Goal: Task Accomplishment & Management: Complete application form

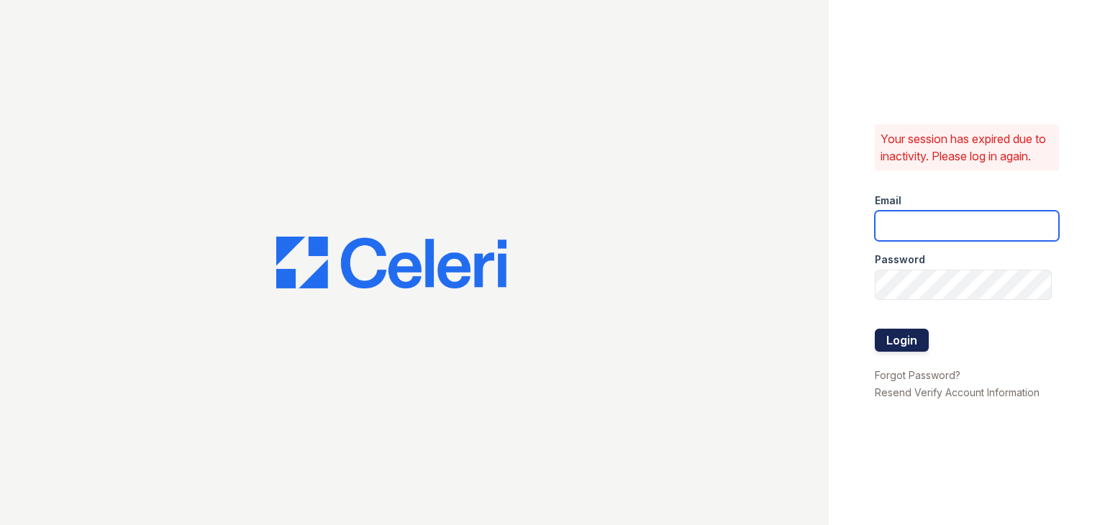
type input "[EMAIL_ADDRESS][DOMAIN_NAME]"
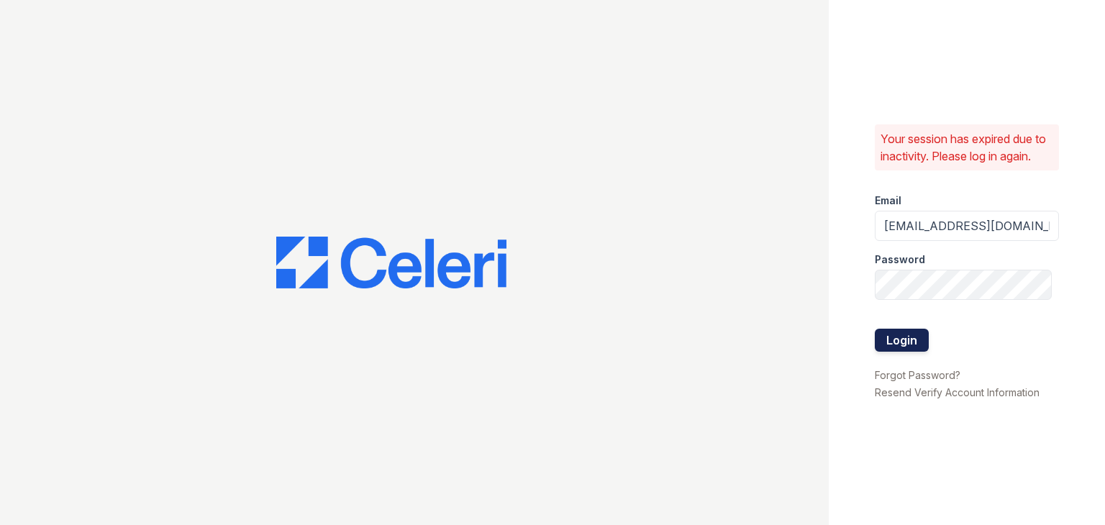
click at [910, 342] on button "Login" at bounding box center [902, 340] width 54 height 23
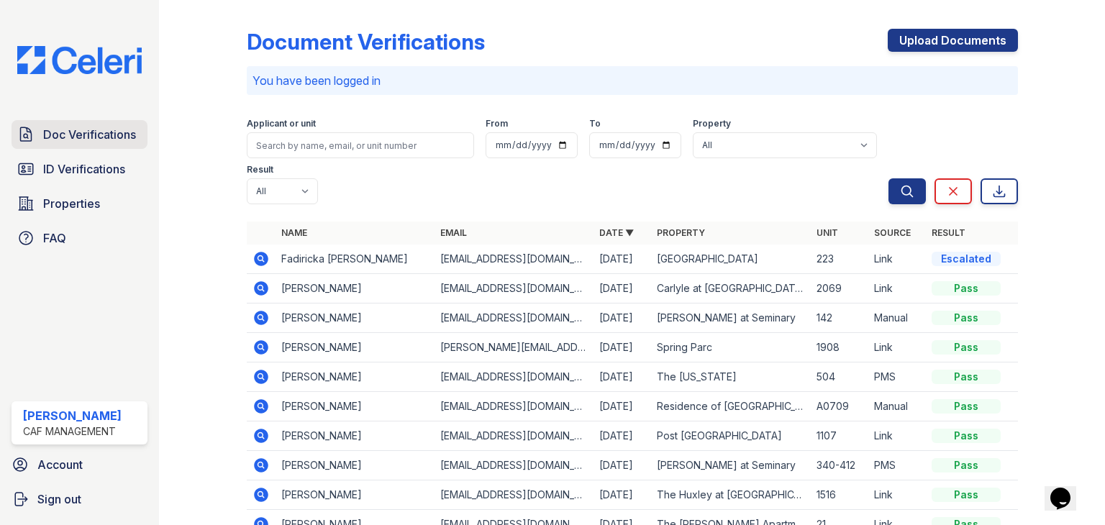
drag, startPoint x: 93, startPoint y: 135, endPoint x: 107, endPoint y: 136, distance: 13.7
click at [93, 135] on span "Doc Verifications" at bounding box center [89, 134] width 93 height 17
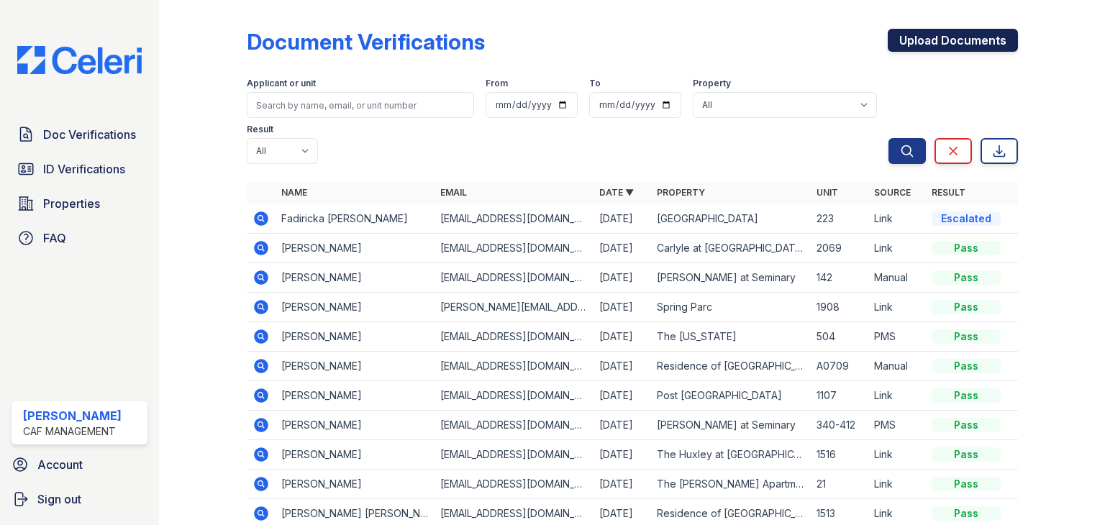
click at [910, 44] on link "Upload Documents" at bounding box center [953, 40] width 130 height 23
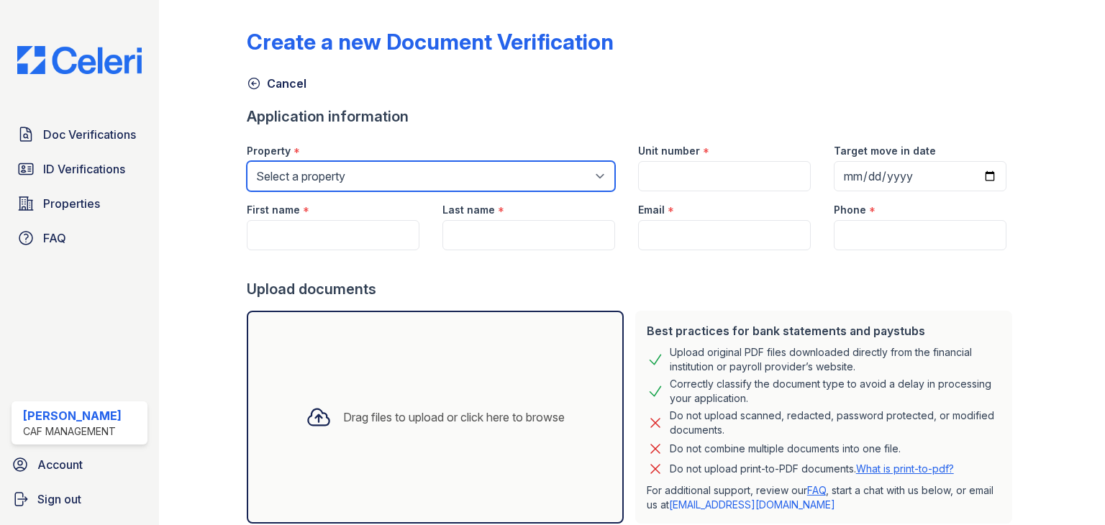
click at [356, 173] on select "Select a property [STREET_ADDRESS] Arioso Apartments [GEOGRAPHIC_DATA] Apartmen…" at bounding box center [431, 176] width 368 height 30
select select "4415"
click at [247, 161] on select "Select a property [STREET_ADDRESS] Arioso Apartments [GEOGRAPHIC_DATA] Apartmen…" at bounding box center [431, 176] width 368 height 30
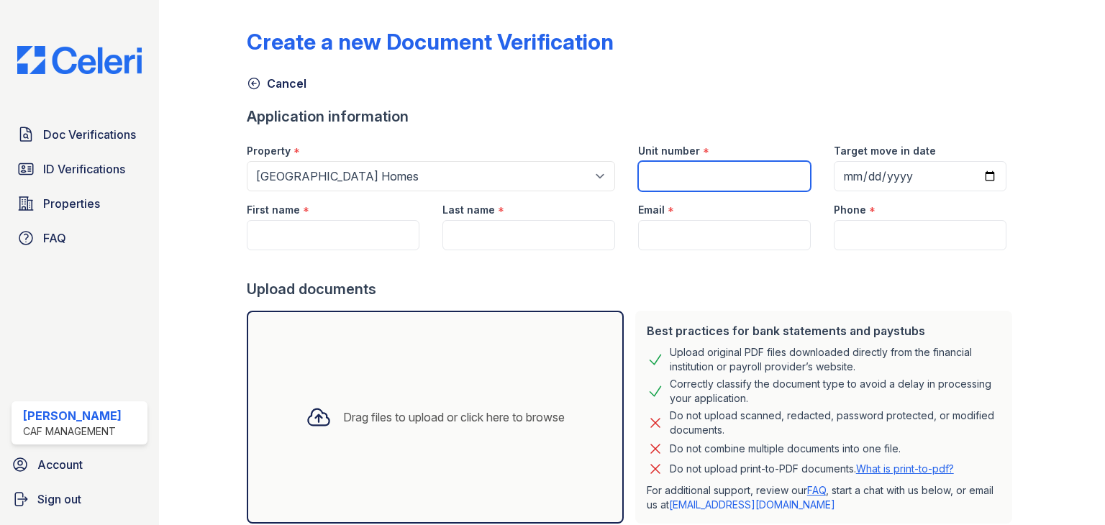
click at [674, 178] on input "Unit number" at bounding box center [724, 176] width 173 height 30
click at [700, 185] on input "Unit number" at bounding box center [724, 176] width 173 height 30
type input "2031"
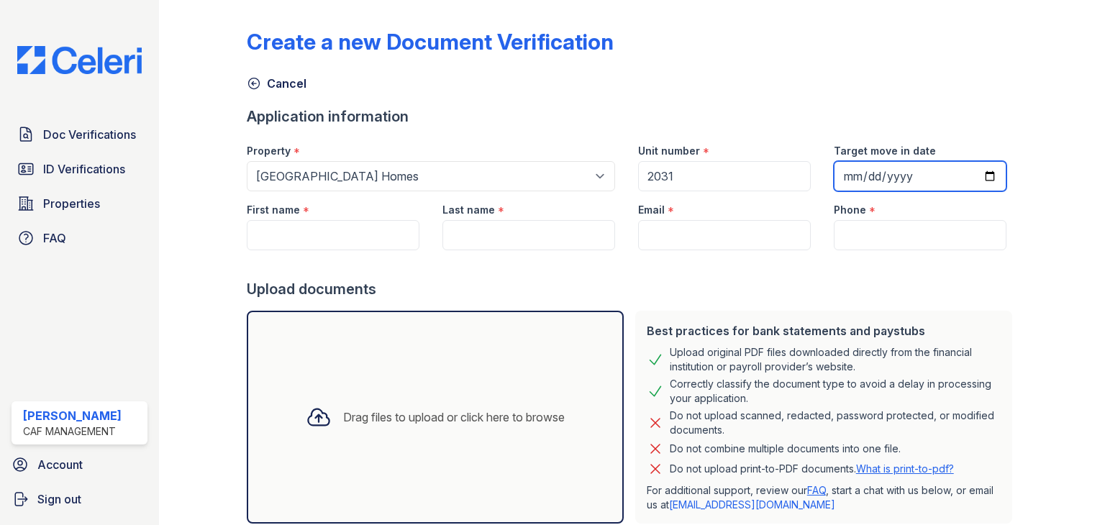
click at [973, 179] on input "Target move in date" at bounding box center [920, 176] width 173 height 30
type input "[DATE]"
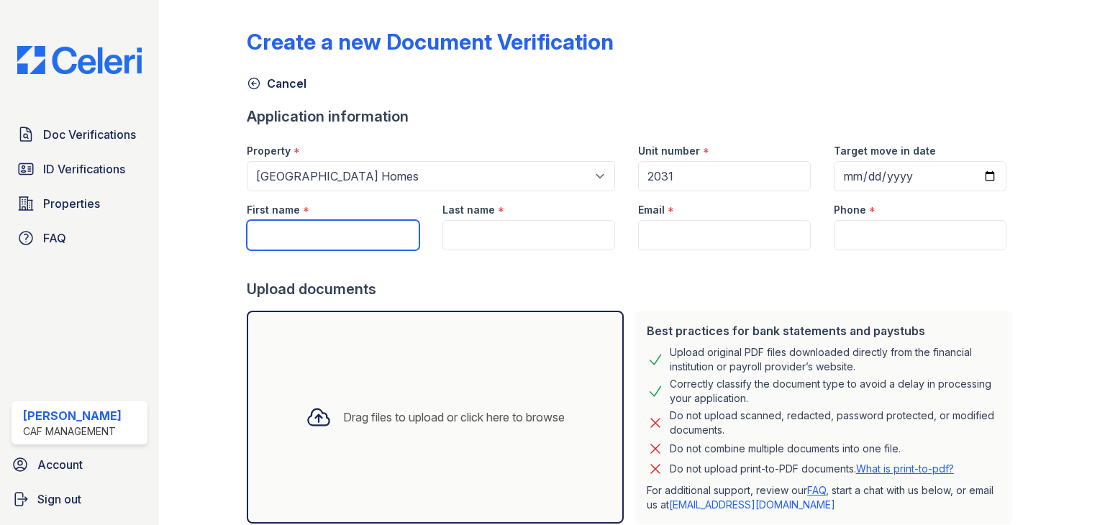
click at [369, 235] on input "First name" at bounding box center [333, 235] width 173 height 30
paste input "[PERSON_NAME]"
type input "[PERSON_NAME]"
click at [517, 214] on div "Last name *" at bounding box center [529, 205] width 173 height 29
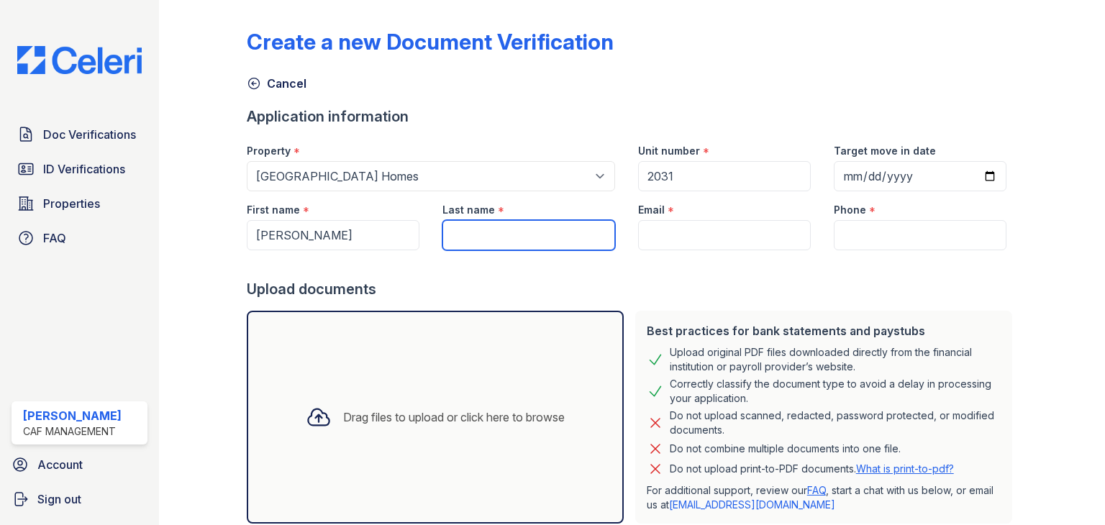
click at [515, 232] on input "Last name" at bounding box center [529, 235] width 173 height 30
paste input "[PERSON_NAME]"
type input "[PERSON_NAME]"
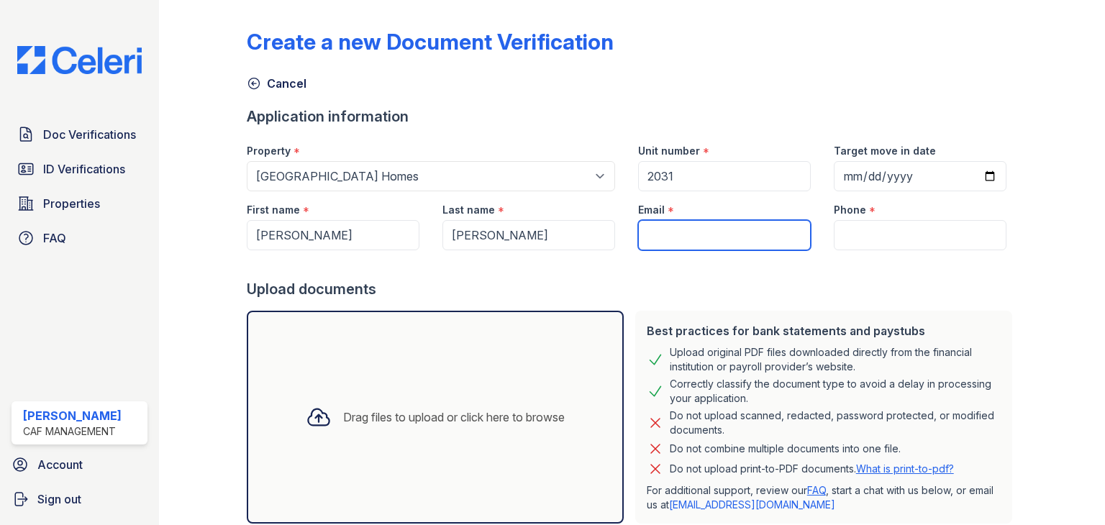
click at [748, 236] on input "Email" at bounding box center [724, 235] width 173 height 30
paste input "[EMAIL_ADDRESS][DOMAIN_NAME]"
type input "[EMAIL_ADDRESS][DOMAIN_NAME]"
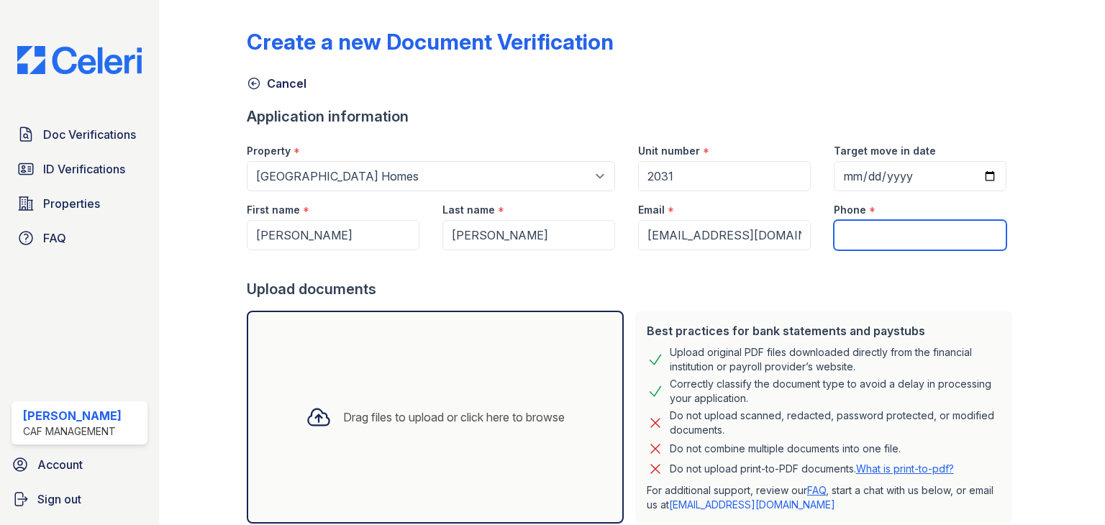
click at [876, 237] on input "Phone" at bounding box center [920, 235] width 173 height 30
paste input "[PHONE_NUMBER]"
type input "[PHONE_NUMBER]"
click at [628, 132] on div "Unit number * 2031" at bounding box center [725, 161] width 196 height 59
click at [432, 433] on div "Drag files to upload or click here to browse" at bounding box center [435, 417] width 282 height 49
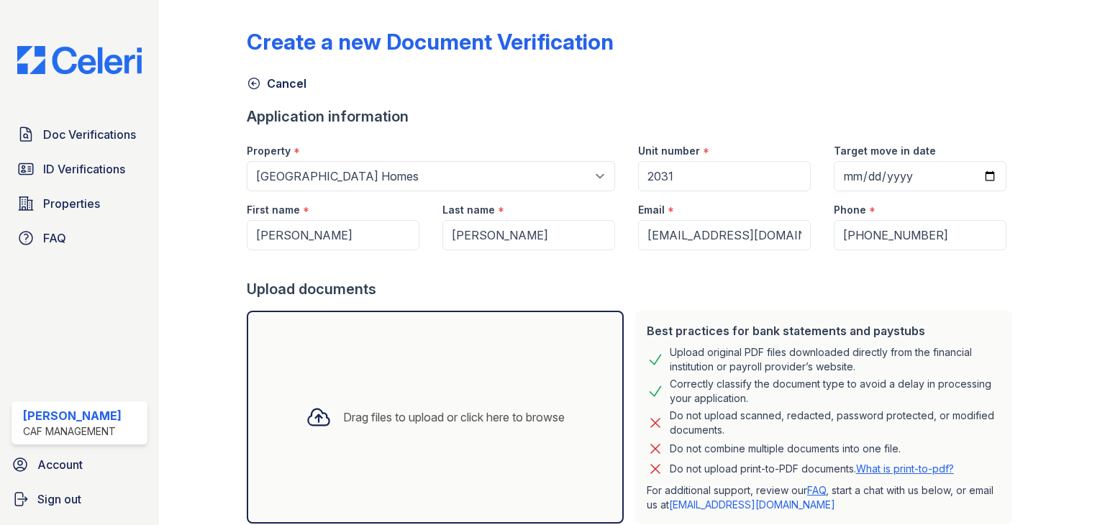
click at [463, 416] on div "Drag files to upload or click here to browse" at bounding box center [454, 417] width 222 height 17
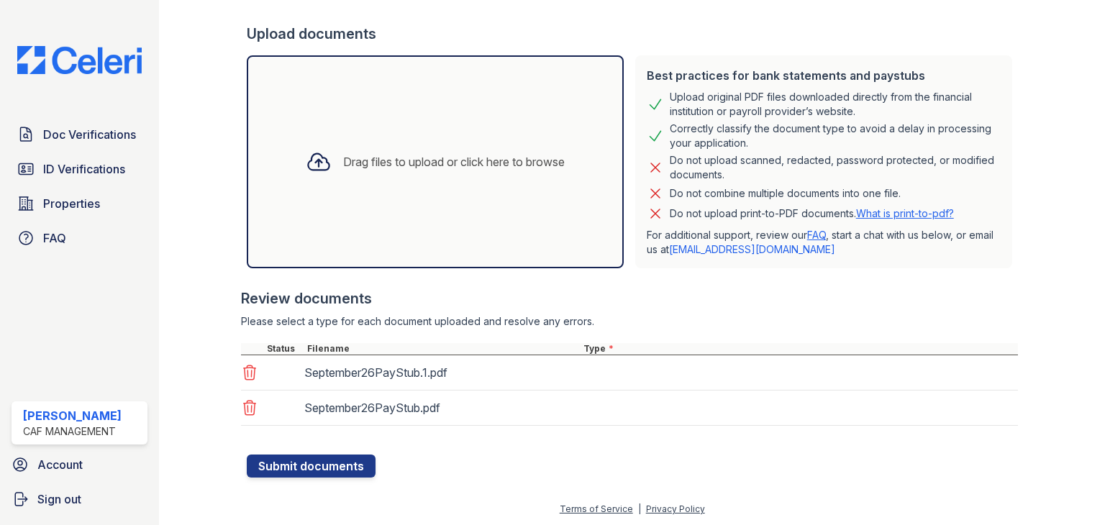
scroll to position [256, 0]
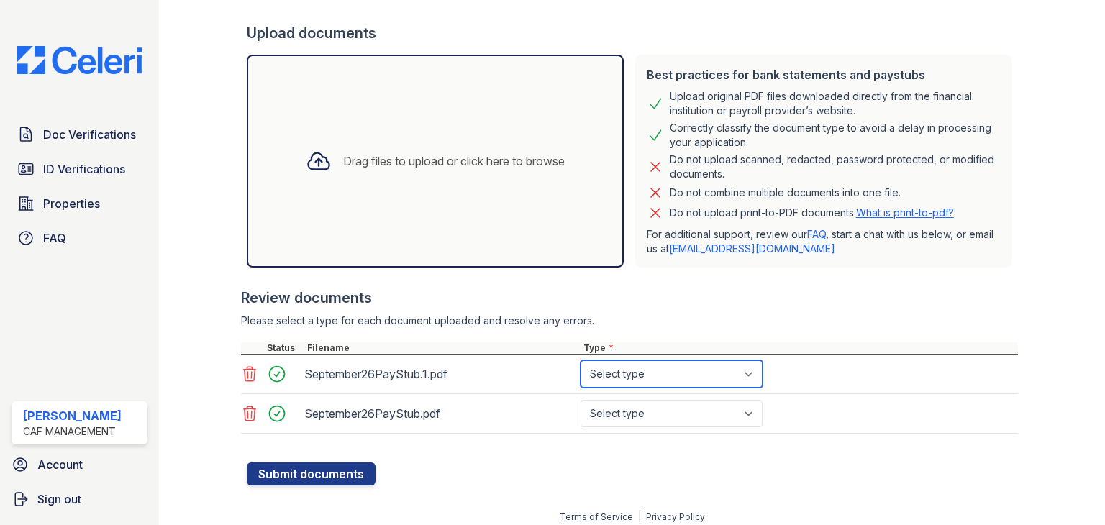
click at [674, 368] on select "Select type Paystub Bank Statement Offer Letter Tax Documents Benefit Award Let…" at bounding box center [672, 374] width 182 height 27
select select "paystub"
click at [581, 361] on select "Select type Paystub Bank Statement Offer Letter Tax Documents Benefit Award Let…" at bounding box center [672, 374] width 182 height 27
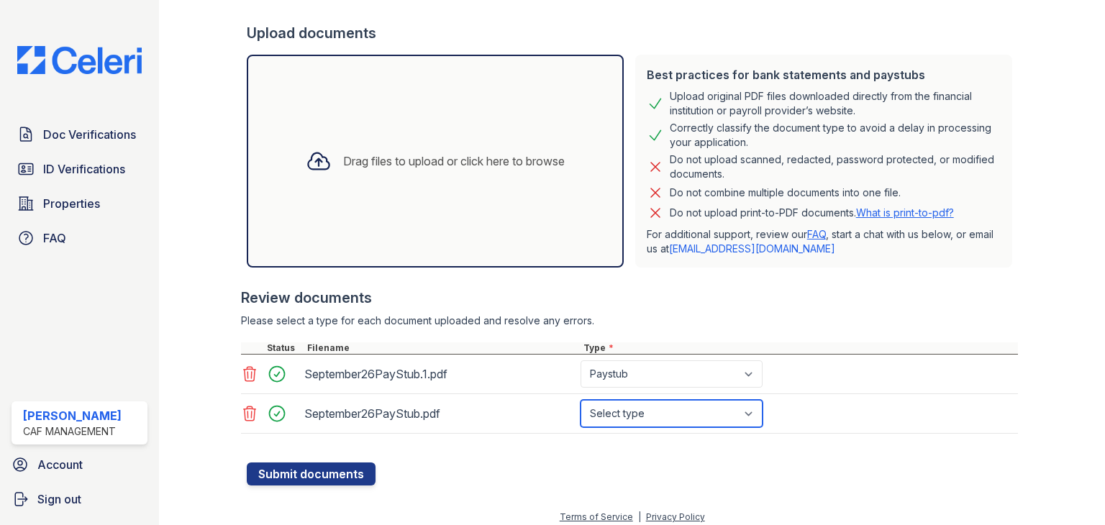
click at [672, 418] on select "Select type Paystub Bank Statement Offer Letter Tax Documents Benefit Award Let…" at bounding box center [672, 413] width 182 height 27
select select "paystub"
click at [581, 400] on select "Select type Paystub Bank Statement Offer Letter Tax Documents Benefit Award Let…" at bounding box center [672, 413] width 182 height 27
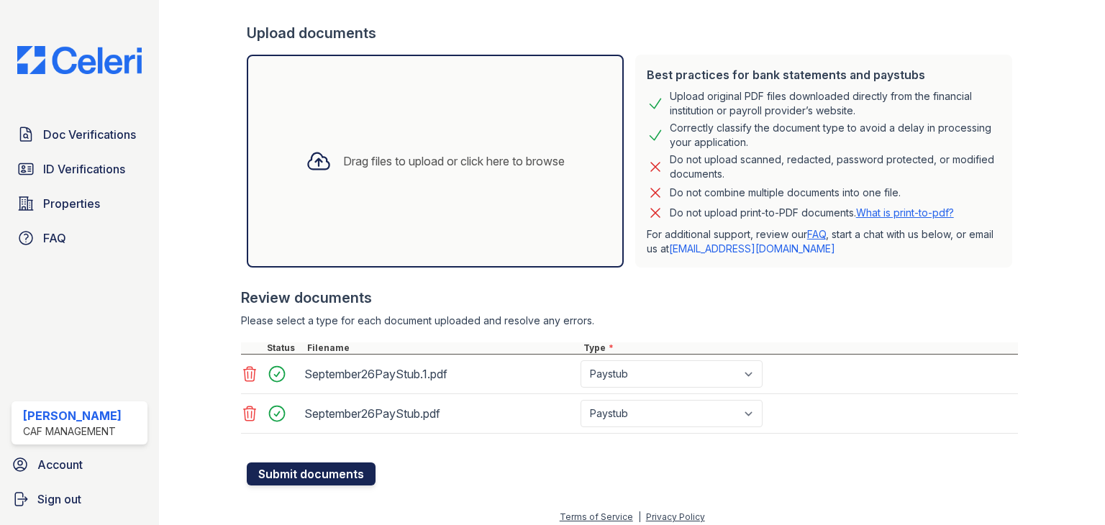
click at [333, 474] on button "Submit documents" at bounding box center [311, 474] width 129 height 23
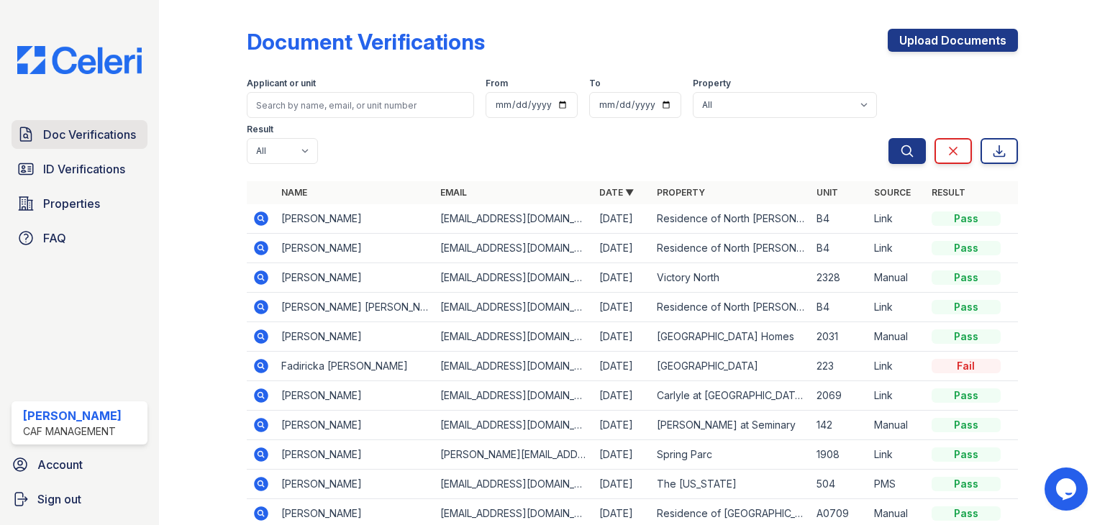
click at [104, 136] on span "Doc Verifications" at bounding box center [89, 134] width 93 height 17
click at [332, 343] on td "Ronnie Valdez" at bounding box center [355, 337] width 159 height 30
click at [302, 335] on td "Ronnie Valdez" at bounding box center [355, 337] width 159 height 30
click at [261, 338] on icon at bounding box center [261, 336] width 17 height 17
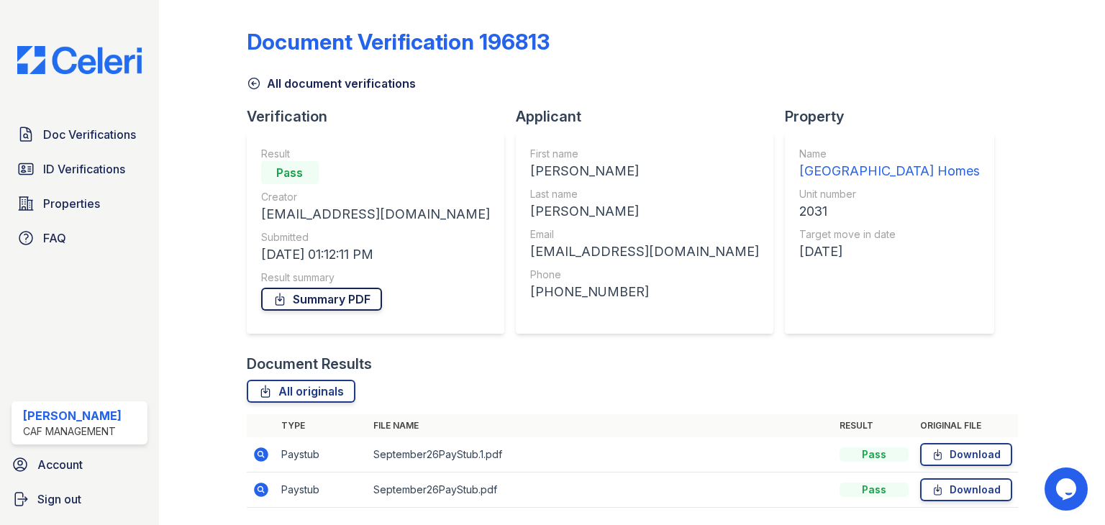
click at [309, 305] on link "Summary PDF" at bounding box center [321, 299] width 121 height 23
click at [276, 397] on link "All originals" at bounding box center [301, 391] width 109 height 23
